Goal: Book appointment/travel/reservation: Book appointment/travel/reservation

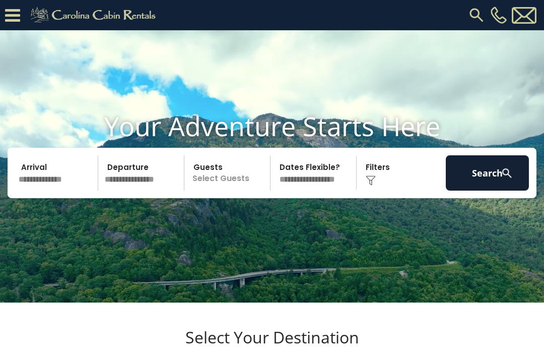
click at [58, 191] on input "text" at bounding box center [56, 172] width 83 height 35
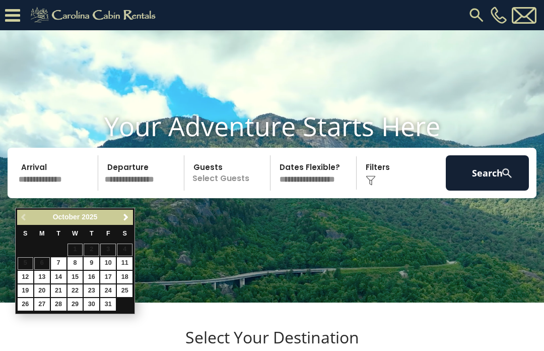
click at [127, 220] on span "Next" at bounding box center [126, 217] width 8 height 8
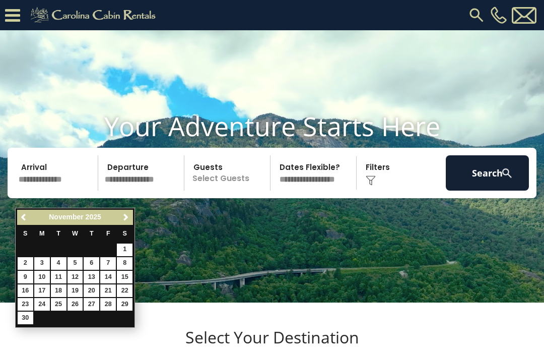
click at [131, 216] on link "Next" at bounding box center [125, 217] width 13 height 13
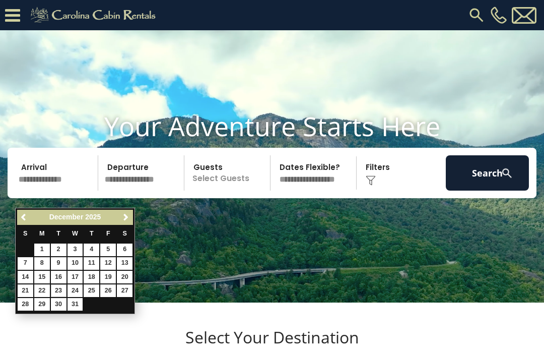
click at [59, 291] on link "23" at bounding box center [59, 290] width 16 height 13
type input "********"
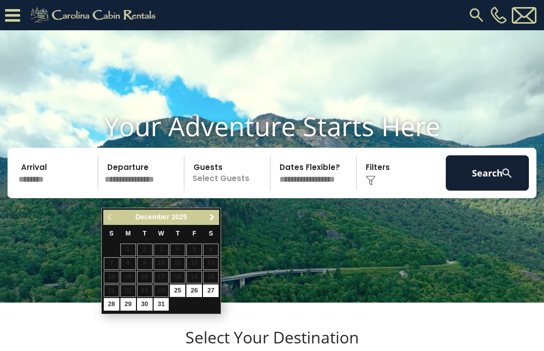
click at [212, 217] on span "Next" at bounding box center [212, 217] width 8 height 8
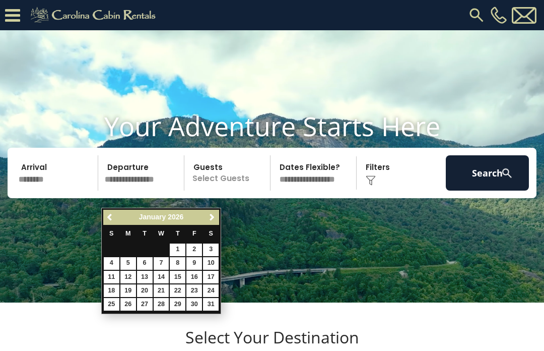
click at [194, 251] on link "2" at bounding box center [194, 249] width 16 height 13
type input "******"
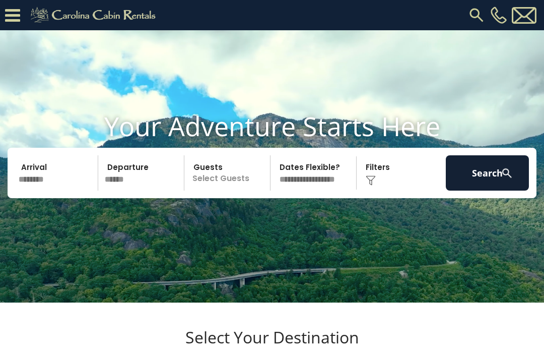
click at [370, 185] on img at bounding box center [371, 180] width 10 height 10
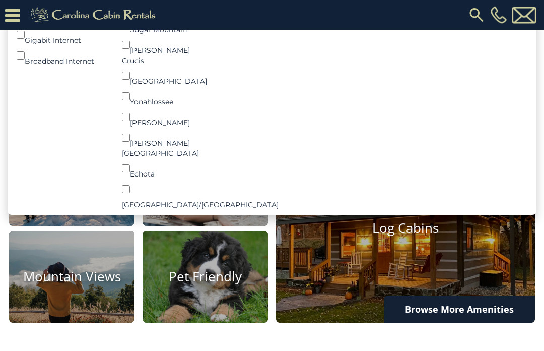
scroll to position [478, 0]
click at [219, 223] on img at bounding box center [205, 180] width 125 height 92
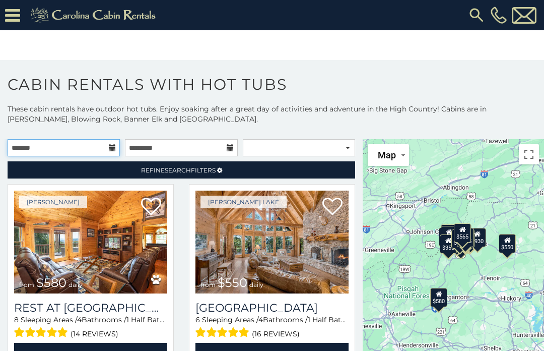
click at [112, 143] on input "text" at bounding box center [64, 147] width 112 height 17
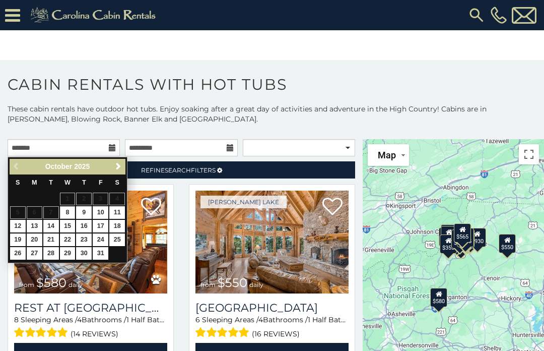
click at [119, 170] on span "Next" at bounding box center [118, 166] width 8 height 8
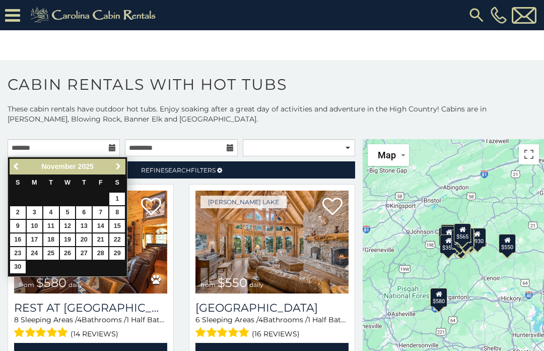
click at [119, 170] on span "Next" at bounding box center [118, 166] width 8 height 8
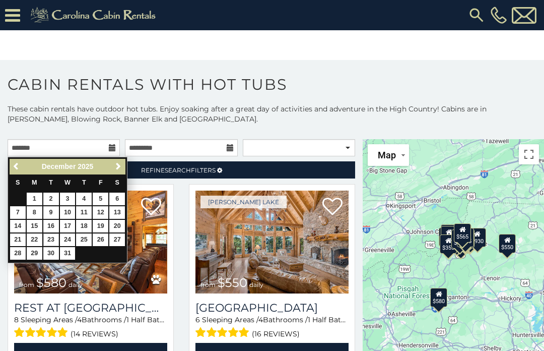
click at [53, 239] on link "23" at bounding box center [51, 239] width 16 height 13
type input "**********"
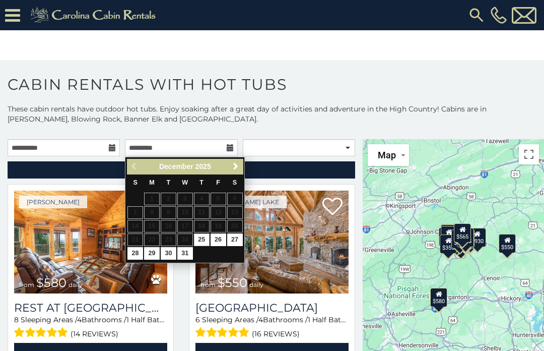
click at [234, 168] on span "Next" at bounding box center [236, 166] width 8 height 8
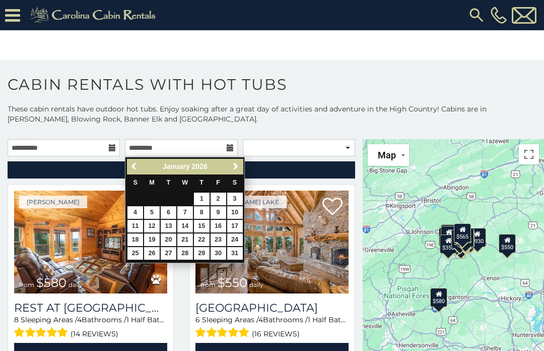
click at [217, 198] on link "2" at bounding box center [219, 199] width 16 height 13
type input "**********"
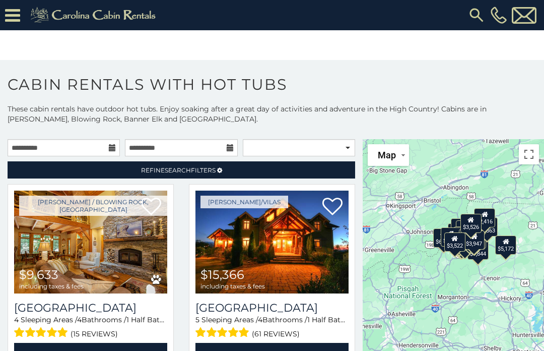
click at [212, 177] on link "Refine Search Filters" at bounding box center [182, 169] width 348 height 17
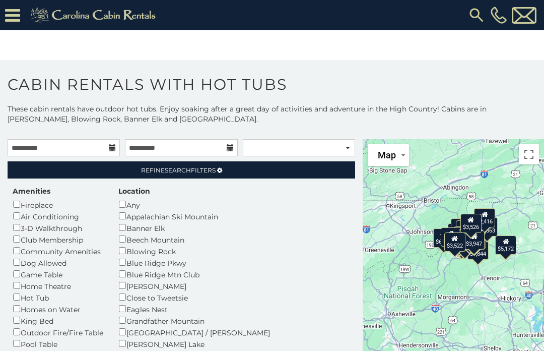
click at [212, 176] on link "Refine Search Filters" at bounding box center [182, 169] width 348 height 17
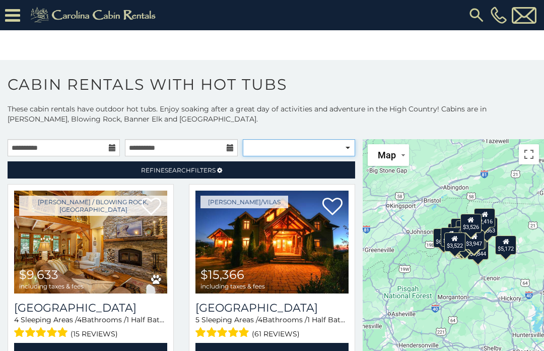
click at [346, 154] on select "**********" at bounding box center [299, 147] width 112 height 17
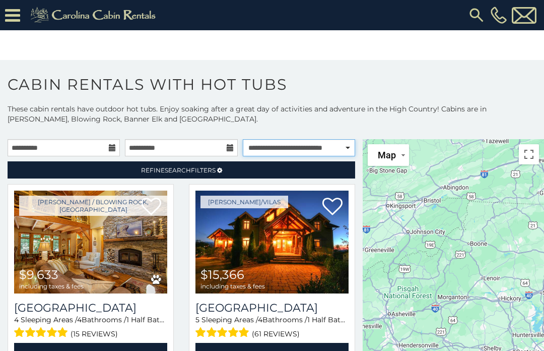
click at [338, 154] on select "**********" at bounding box center [299, 147] width 112 height 17
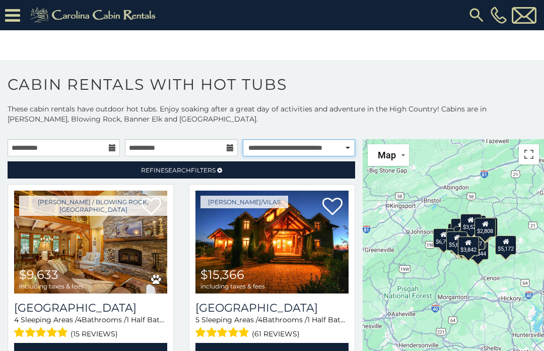
select select "*********"
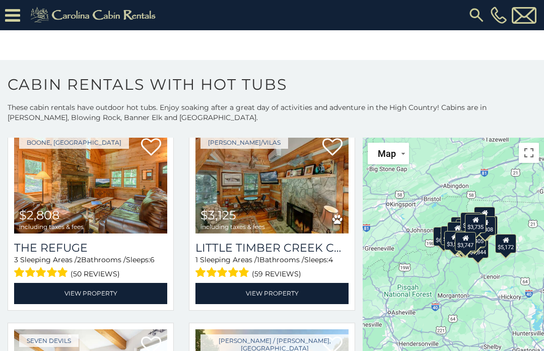
scroll to position [2435, 0]
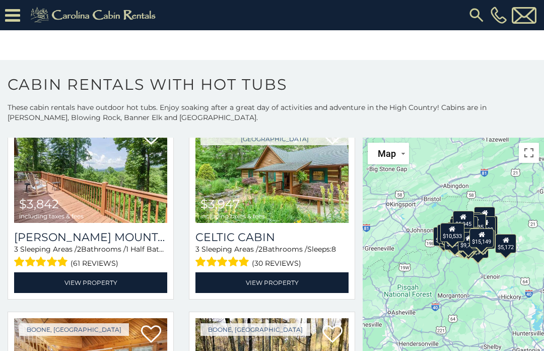
scroll to position [3038, 0]
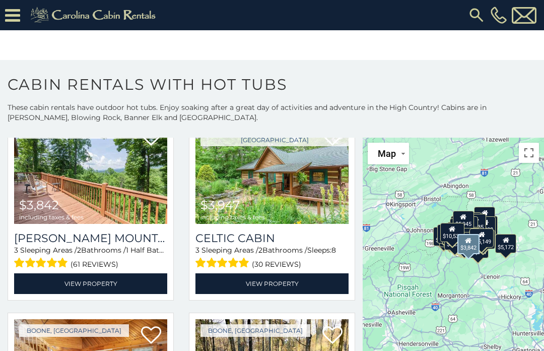
click at [93, 202] on img at bounding box center [90, 172] width 153 height 103
click at [286, 289] on link "View Property" at bounding box center [272, 283] width 153 height 21
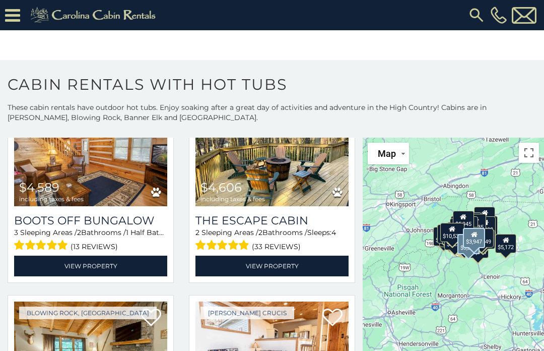
scroll to position [3249, 0]
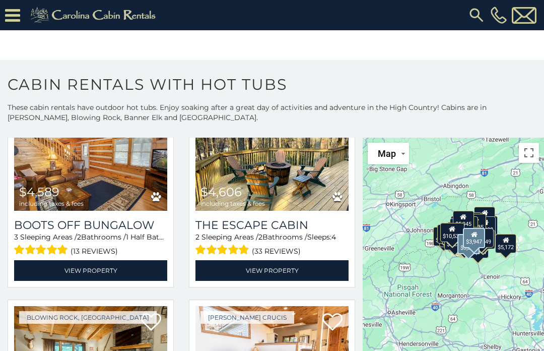
click at [95, 271] on link "View Property" at bounding box center [90, 270] width 153 height 21
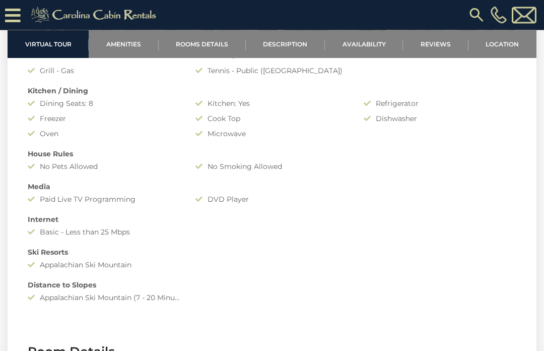
scroll to position [809, 0]
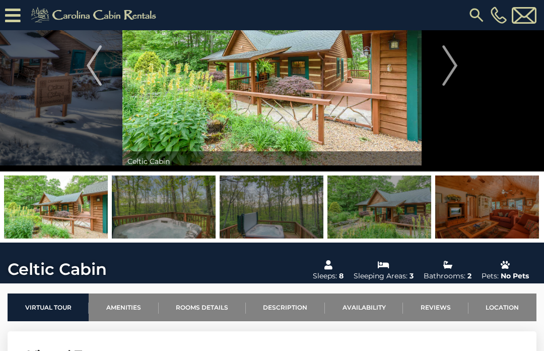
scroll to position [62, 0]
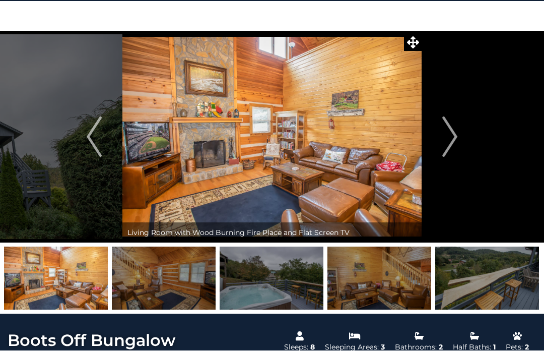
scroll to position [29, 0]
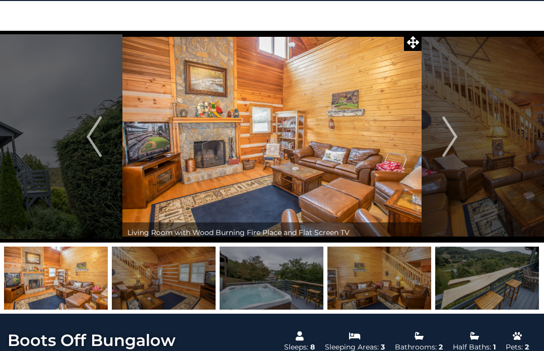
click at [459, 148] on button "Next" at bounding box center [450, 137] width 56 height 212
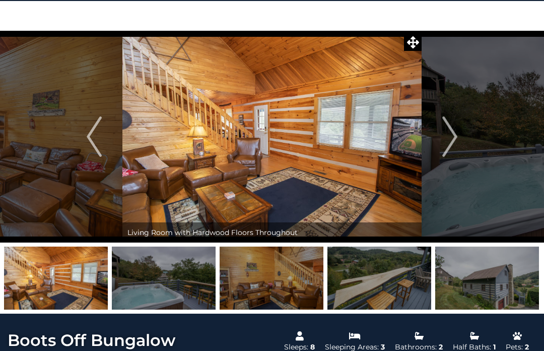
click at [457, 152] on img "Next" at bounding box center [450, 136] width 15 height 40
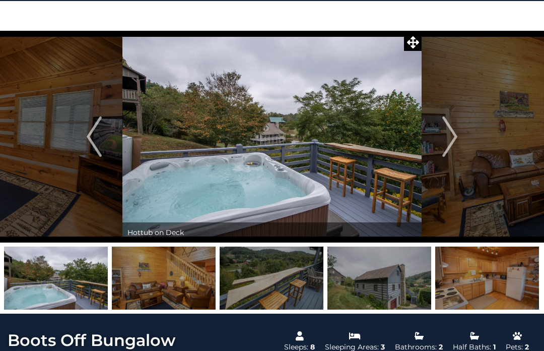
click at [462, 138] on button "Next" at bounding box center [450, 137] width 56 height 212
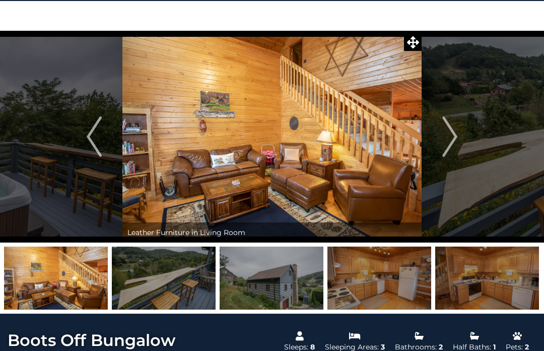
click at [458, 143] on img "Next" at bounding box center [450, 136] width 15 height 40
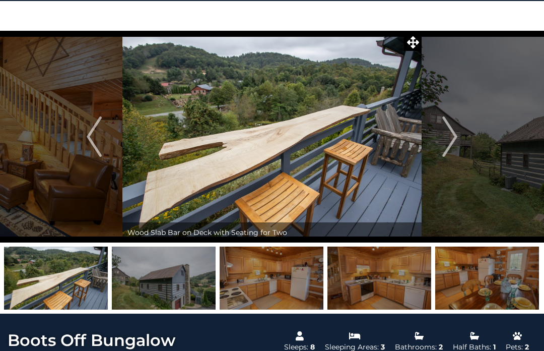
click at [457, 154] on img "Next" at bounding box center [450, 136] width 15 height 40
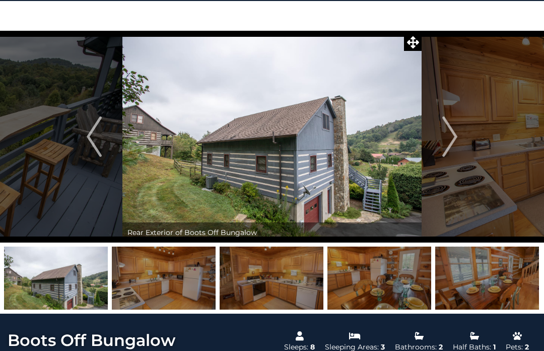
click at [455, 148] on img "Next" at bounding box center [450, 136] width 15 height 40
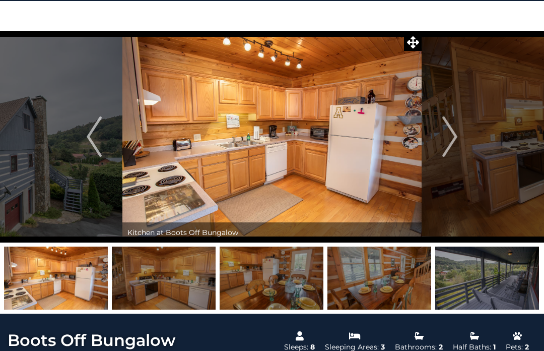
click at [465, 151] on button "Next" at bounding box center [450, 137] width 56 height 212
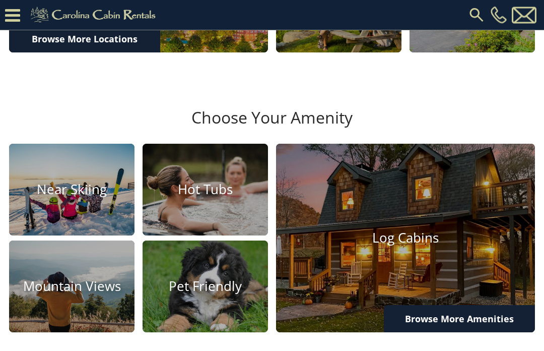
scroll to position [469, 0]
click at [211, 233] on img at bounding box center [205, 190] width 125 height 92
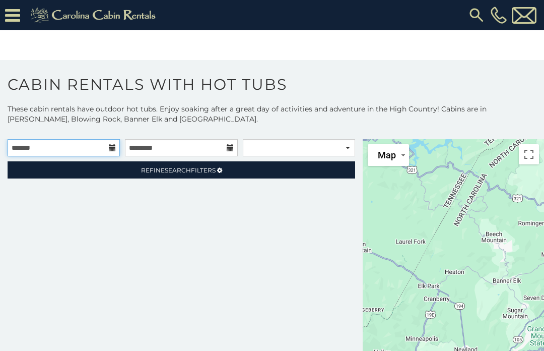
click at [111, 141] on input "text" at bounding box center [64, 147] width 112 height 17
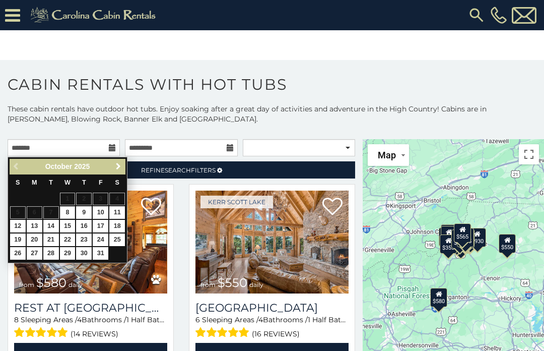
click at [118, 172] on link "Next" at bounding box center [118, 166] width 13 height 13
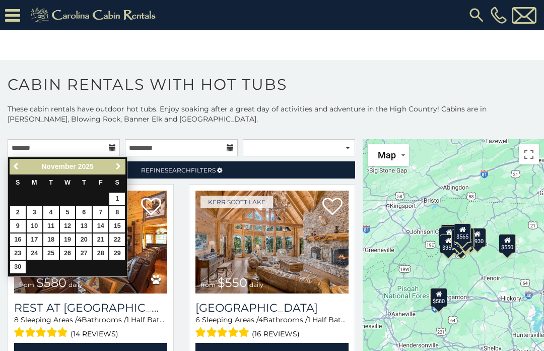
click at [122, 171] on link "Next" at bounding box center [118, 166] width 13 height 13
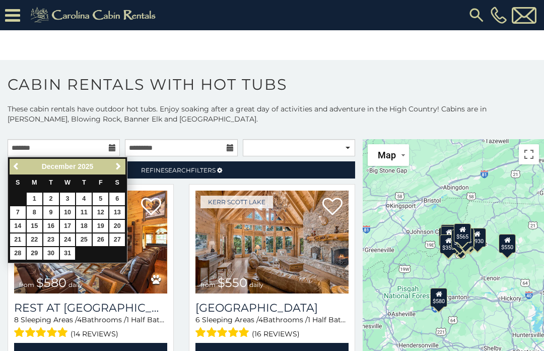
click at [55, 235] on link "23" at bounding box center [51, 239] width 16 height 13
type input "**********"
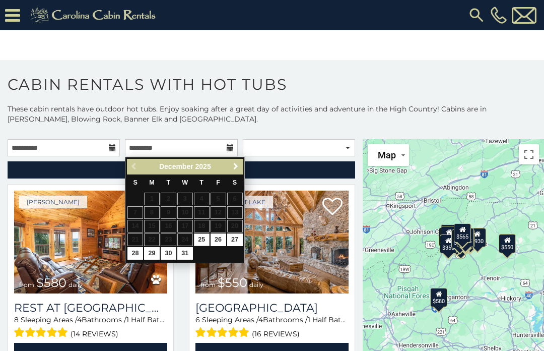
click at [237, 169] on span "Next" at bounding box center [236, 166] width 8 height 8
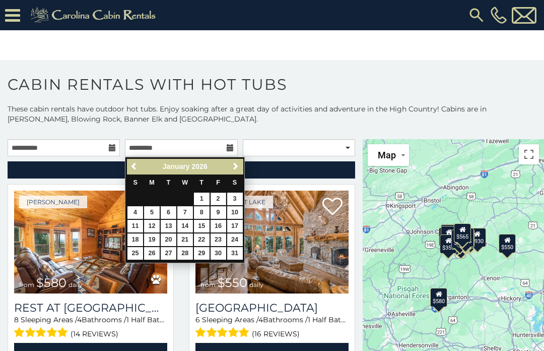
click at [219, 199] on link "2" at bounding box center [219, 199] width 16 height 13
type input "**********"
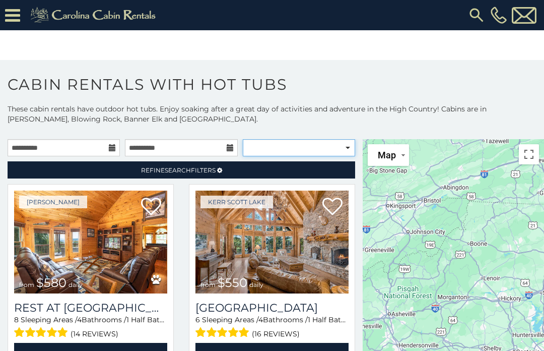
click at [346, 150] on select "**********" at bounding box center [299, 147] width 112 height 17
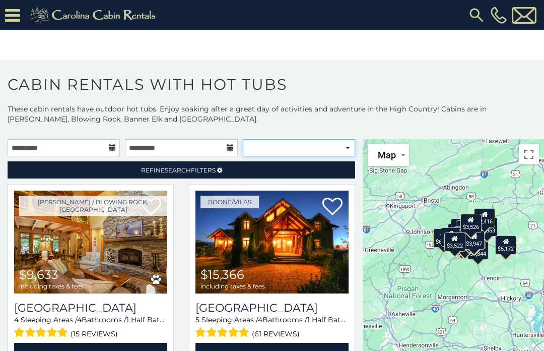
select select "*********"
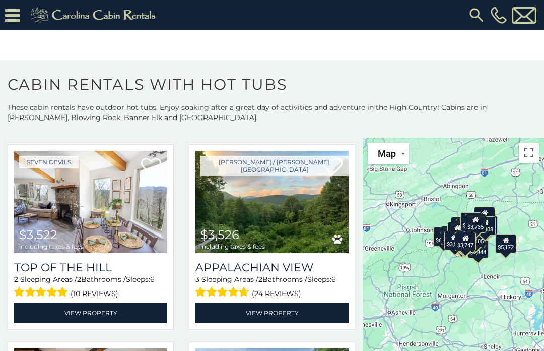
scroll to position [2613, 0]
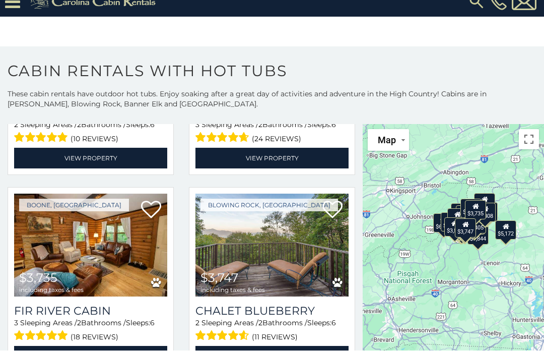
scroll to position [32, 0]
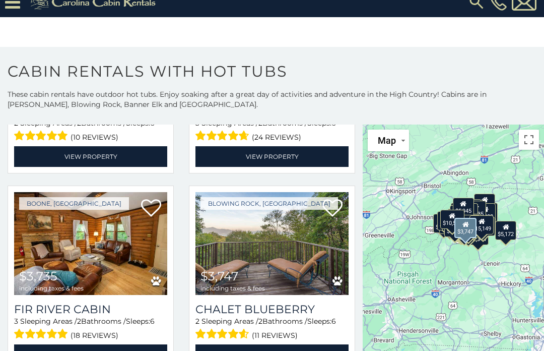
click at [283, 253] on img at bounding box center [272, 243] width 153 height 103
click at [299, 344] on link "View Property" at bounding box center [272, 354] width 153 height 21
click at [279, 329] on span "(11 reviews)" at bounding box center [275, 335] width 46 height 13
click at [278, 264] on img at bounding box center [272, 243] width 153 height 103
click at [287, 251] on img at bounding box center [272, 243] width 153 height 103
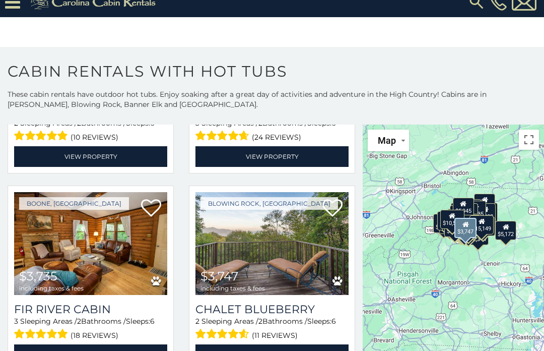
click at [298, 203] on img at bounding box center [272, 243] width 153 height 103
click at [299, 302] on h3 "Chalet Blueberry" at bounding box center [272, 309] width 153 height 14
click at [292, 302] on h3 "Chalet Blueberry" at bounding box center [272, 309] width 153 height 14
click at [304, 302] on h3 "Chalet Blueberry" at bounding box center [272, 309] width 153 height 14
click at [288, 344] on link "View Property" at bounding box center [272, 354] width 153 height 21
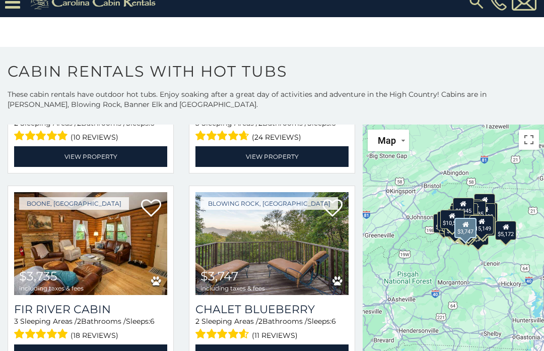
click at [289, 344] on link "View Property" at bounding box center [272, 354] width 153 height 21
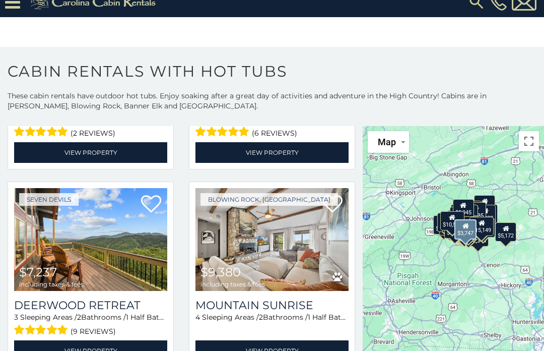
scroll to position [5142, 0]
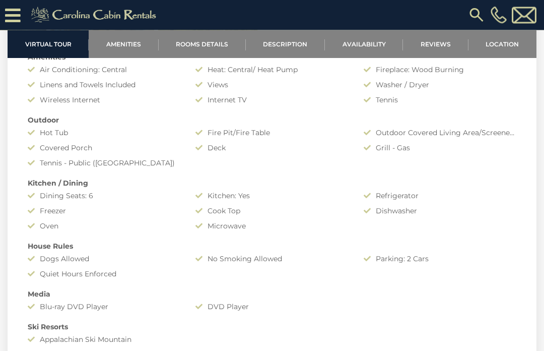
scroll to position [683, 0]
